Goal: Task Accomplishment & Management: Complete application form

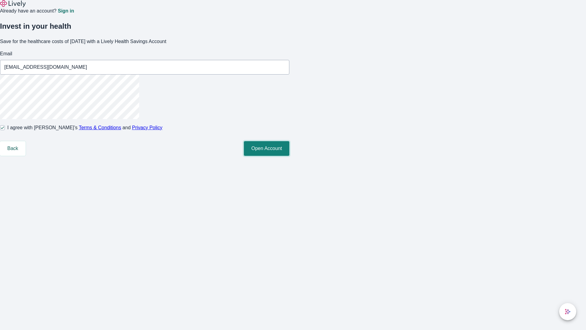
click at [289, 156] on button "Open Account" at bounding box center [266, 148] width 45 height 15
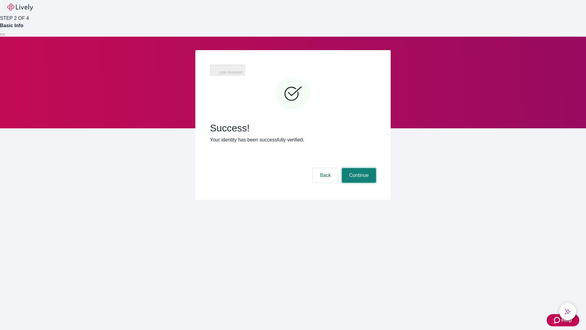
click at [358, 168] on button "Continue" at bounding box center [359, 175] width 34 height 15
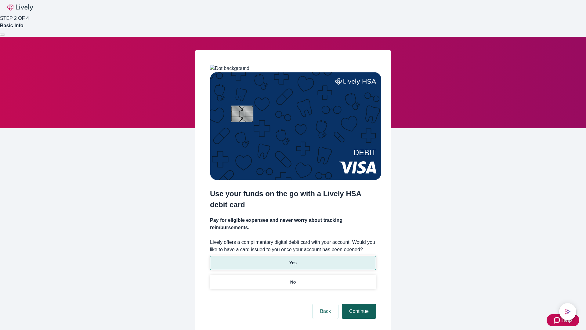
click at [293, 279] on p "No" at bounding box center [293, 282] width 6 height 6
click at [358, 304] on button "Continue" at bounding box center [359, 311] width 34 height 15
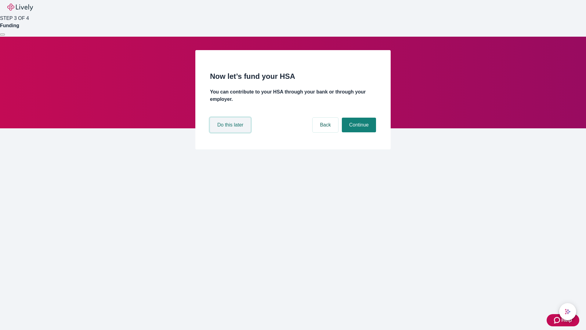
click at [231, 132] on button "Do this later" at bounding box center [230, 124] width 41 height 15
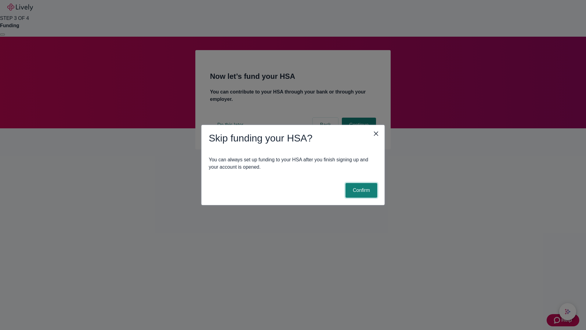
click at [360, 190] on button "Confirm" at bounding box center [361, 190] width 32 height 15
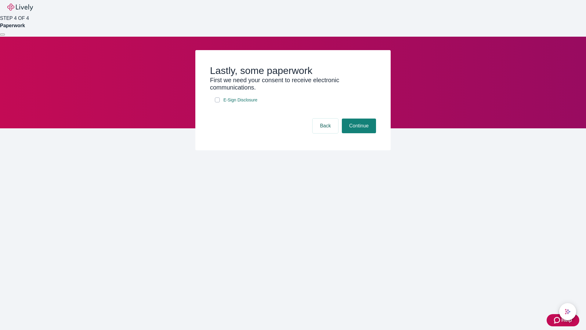
click at [217, 102] on input "E-Sign Disclosure" at bounding box center [217, 99] width 5 height 5
checkbox input "true"
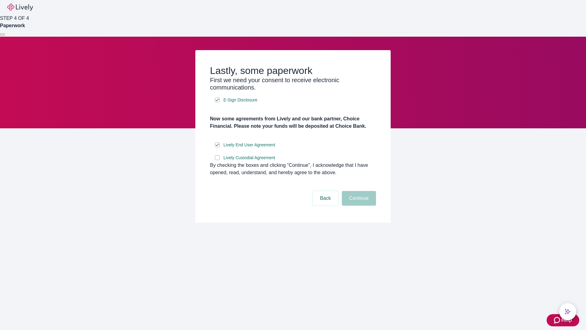
click at [217, 160] on input "Lively Custodial Agreement" at bounding box center [217, 157] width 5 height 5
checkbox input "true"
click at [358, 205] on button "Continue" at bounding box center [359, 198] width 34 height 15
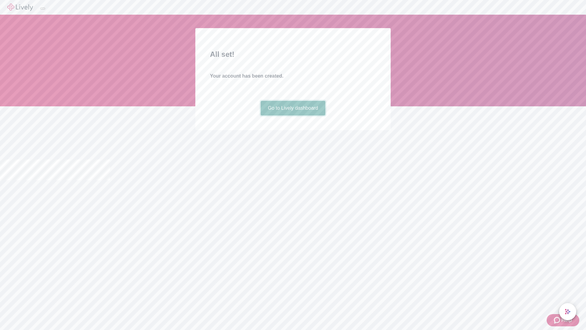
click at [293, 115] on link "Go to Lively dashboard" at bounding box center [293, 108] width 65 height 15
